Goal: Task Accomplishment & Management: Manage account settings

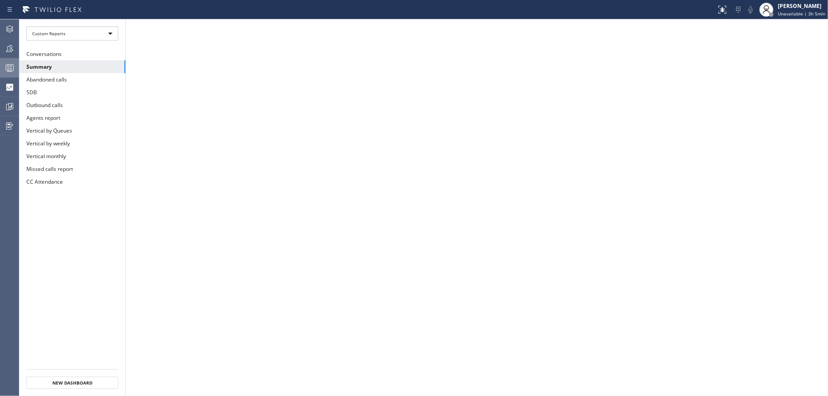
click at [11, 70] on icon at bounding box center [9, 67] width 11 height 11
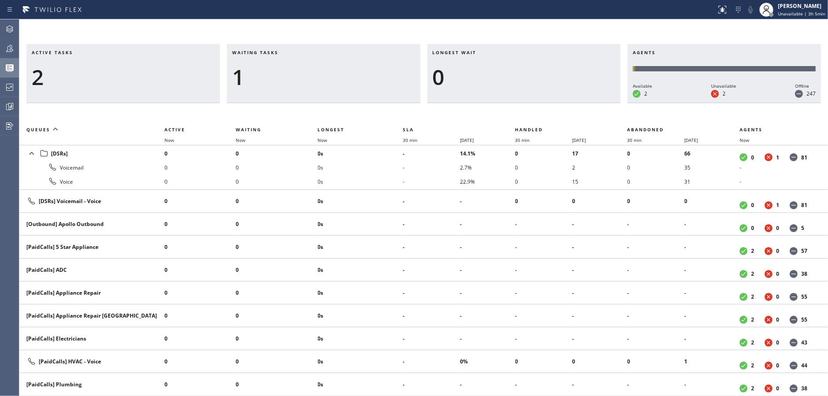
click at [315, 102] on div "Waiting tasks 1" at bounding box center [324, 73] width 194 height 59
click at [146, 67] on div "2" at bounding box center [123, 77] width 183 height 26
click at [302, 78] on div "1" at bounding box center [323, 77] width 183 height 26
drag, startPoint x: 376, startPoint y: 75, endPoint x: 820, endPoint y: 11, distance: 448.9
click at [377, 75] on div "1" at bounding box center [323, 77] width 183 height 26
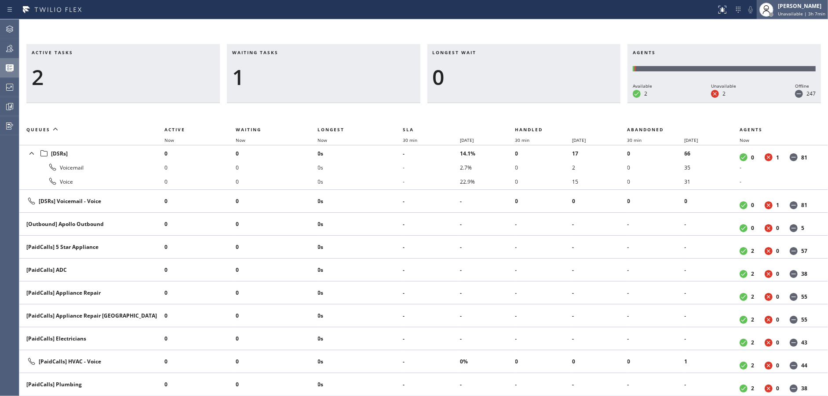
click at [804, 11] on span "Unavailable | 3h 7min" at bounding box center [802, 14] width 48 height 6
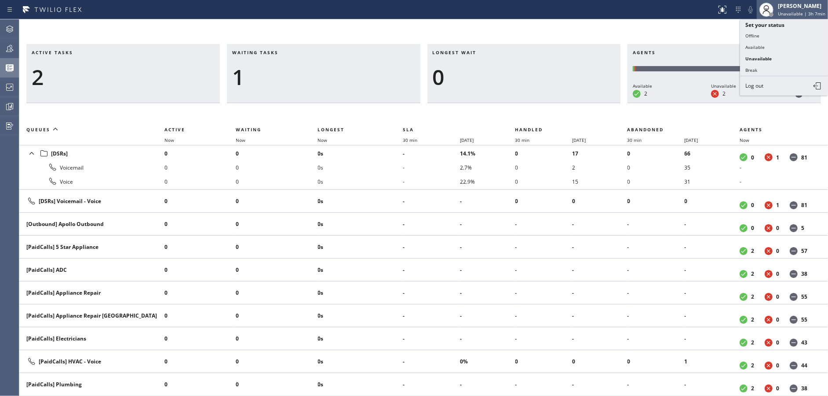
click at [806, 13] on span "Unavailable | 3h 7min" at bounding box center [802, 14] width 48 height 6
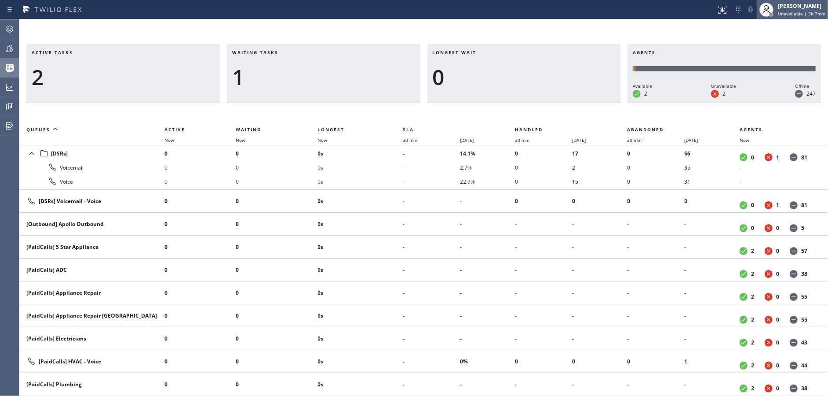
click at [806, 13] on span "Unavailable | 3h 7min" at bounding box center [802, 14] width 48 height 6
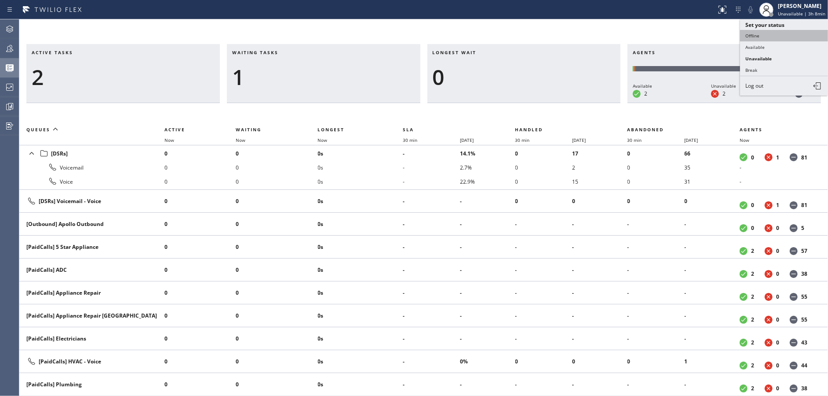
click at [780, 40] on button "Offline" at bounding box center [784, 35] width 88 height 11
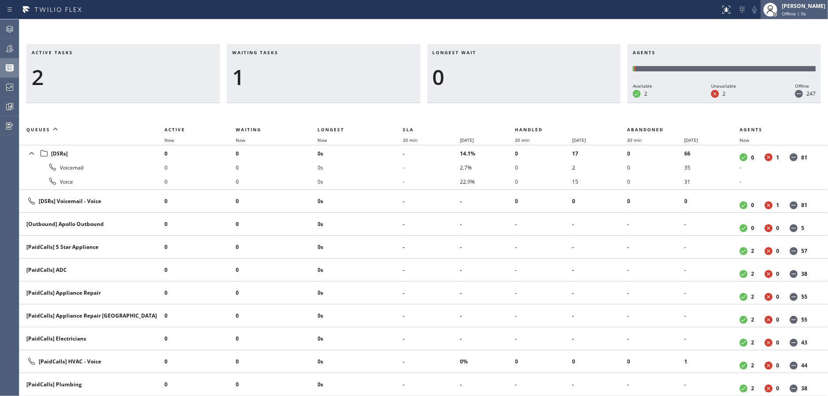
click at [806, 10] on div "[PERSON_NAME] Offline | 0s" at bounding box center [804, 9] width 48 height 15
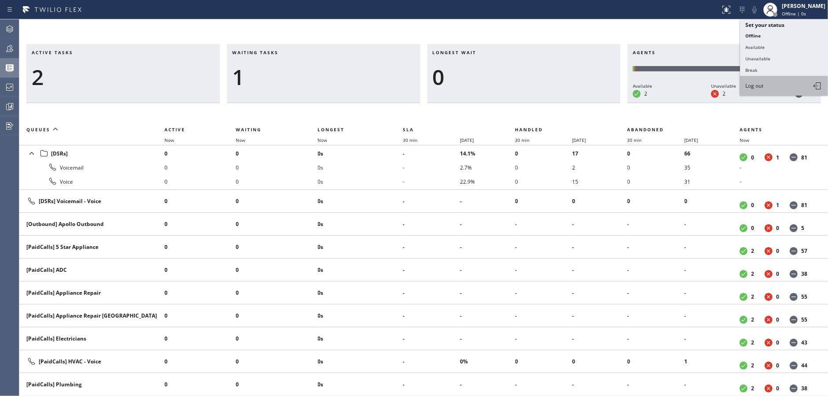
click at [763, 88] on span "Log out" at bounding box center [755, 85] width 18 height 7
